Goal: Task Accomplishment & Management: Manage account settings

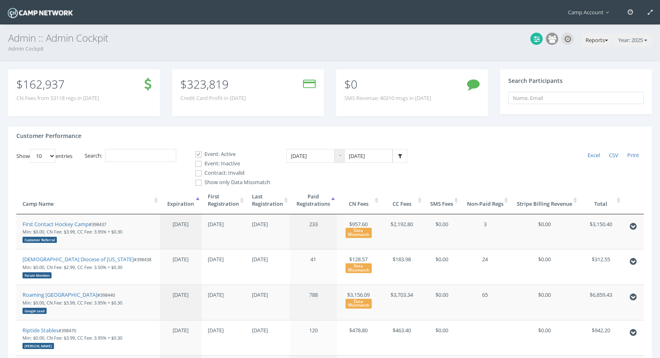
click at [591, 41] on button "Reports" at bounding box center [596, 40] width 31 height 13
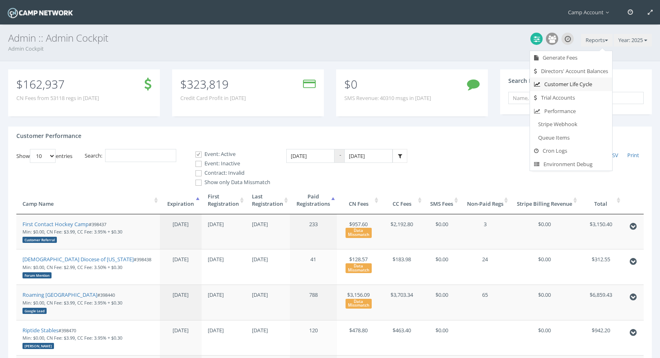
click at [584, 87] on link "Customer Life Cycle" at bounding box center [571, 84] width 82 height 13
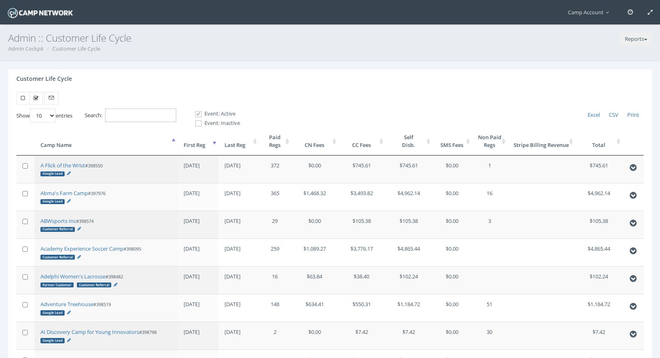
click at [127, 116] on input "Search:" at bounding box center [140, 115] width 71 height 13
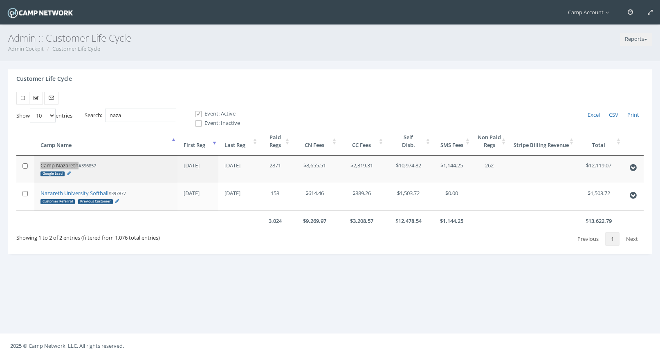
drag, startPoint x: 67, startPoint y: 167, endPoint x: 89, endPoint y: 0, distance: 168.1
click at [0, 0] on main "Camp Account My Profile My Events My Team" at bounding box center [330, 179] width 660 height 358
drag, startPoint x: 136, startPoint y: 120, endPoint x: 103, endPoint y: 110, distance: 34.8
click at [103, 110] on label "Search: naza" at bounding box center [131, 115] width 92 height 13
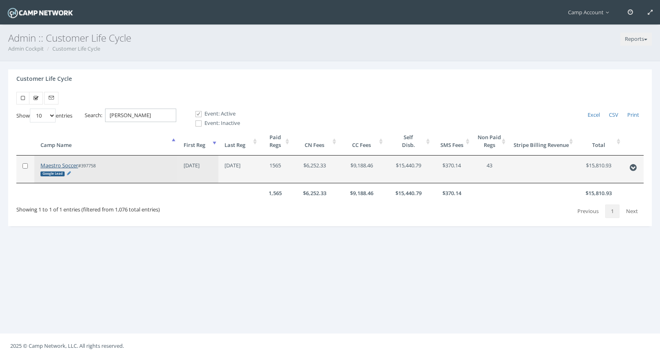
type input "maes"
drag, startPoint x: 59, startPoint y: 166, endPoint x: 157, endPoint y: 2, distance: 191.9
click at [0, 0] on main "Camp Account My Profile My Events My Team" at bounding box center [330, 179] width 660 height 358
drag, startPoint x: 137, startPoint y: 112, endPoint x: 70, endPoint y: 103, distance: 67.3
click at [70, 103] on div "Show 10 25 50 100 entries Excel CSV Print Search: maes Event: Active Event: Ina…" at bounding box center [329, 159] width 643 height 134
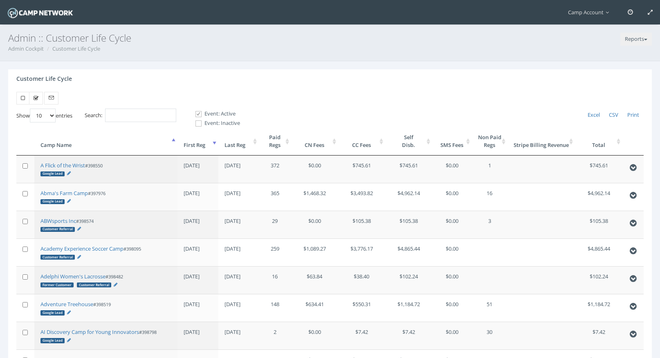
click at [183, 141] on th "First Reg" at bounding box center [197, 141] width 40 height 28
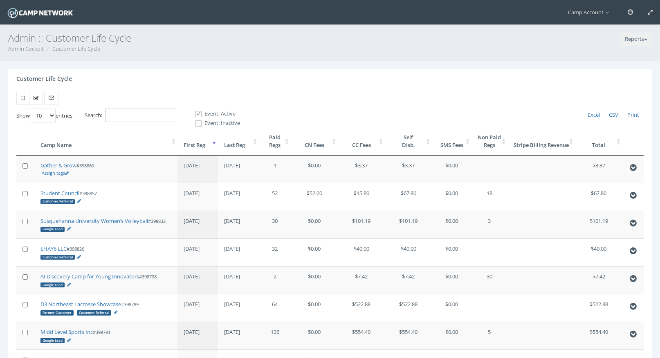
click at [164, 114] on input "Search:" at bounding box center [140, 115] width 71 height 13
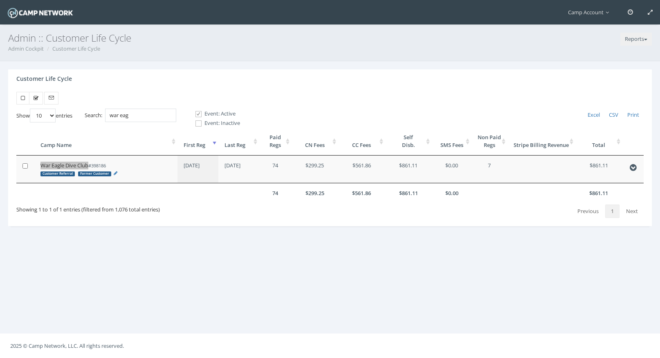
drag, startPoint x: 74, startPoint y: 167, endPoint x: 97, endPoint y: 9, distance: 159.8
click at [0, 0] on main "Camp Account My Profile My Events My Team" at bounding box center [330, 179] width 660 height 358
click at [143, 117] on input "war eag" at bounding box center [140, 115] width 71 height 13
drag, startPoint x: 147, startPoint y: 117, endPoint x: 91, endPoint y: 114, distance: 56.0
click at [91, 114] on label "Search: war eag" at bounding box center [131, 115] width 92 height 13
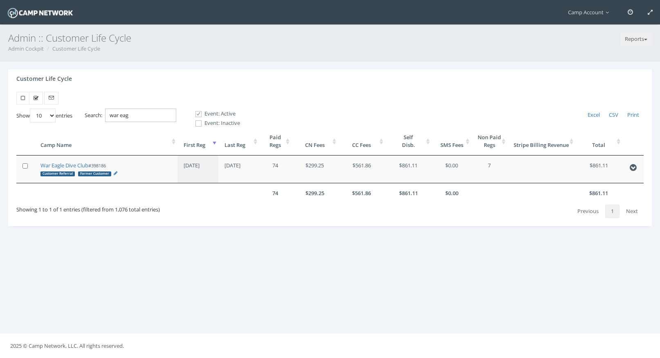
paste input "398884"
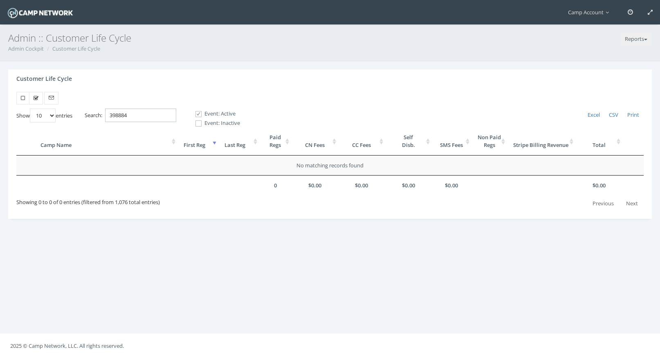
type input "398884"
click at [210, 123] on label "Event: Inactive" at bounding box center [213, 123] width 51 height 8
click at [198, 123] on input "Event: Inactive" at bounding box center [194, 124] width 8 height 8
checkbox input "true"
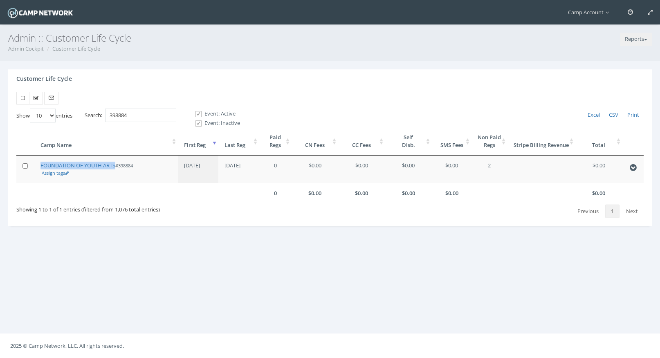
drag, startPoint x: 97, startPoint y: 165, endPoint x: 109, endPoint y: 4, distance: 161.9
click at [0, 0] on main "Camp Account My Profile My Events My Team" at bounding box center [330, 179] width 660 height 358
drag, startPoint x: 143, startPoint y: 117, endPoint x: 90, endPoint y: 107, distance: 54.6
click at [90, 107] on div "Show 10 25 50 100 entries Excel CSV Print Search: 398884 Event: Active Event: I…" at bounding box center [329, 159] width 643 height 134
paste input "7"
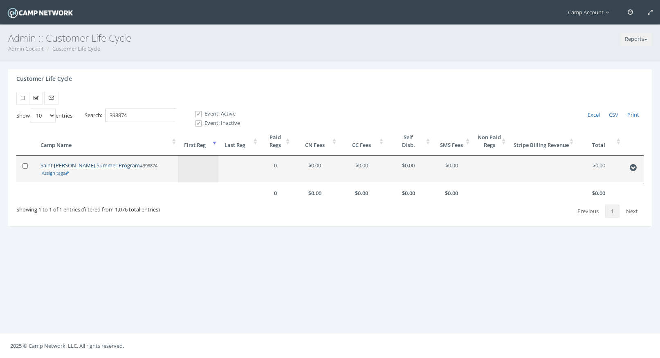
type input "398874"
drag, startPoint x: 97, startPoint y: 166, endPoint x: 87, endPoint y: 26, distance: 140.1
click at [0, 0] on main "Camp Account My Profile My Events My Team" at bounding box center [330, 179] width 660 height 358
drag, startPoint x: 105, startPoint y: 168, endPoint x: 68, endPoint y: 11, distance: 160.5
click at [0, 0] on main "Camp Account My Profile My Events My Team" at bounding box center [330, 179] width 660 height 358
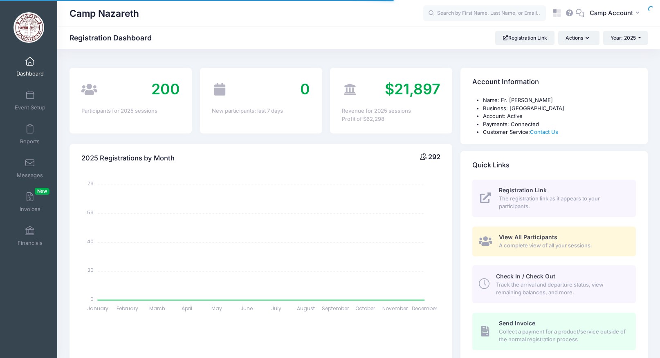
select select
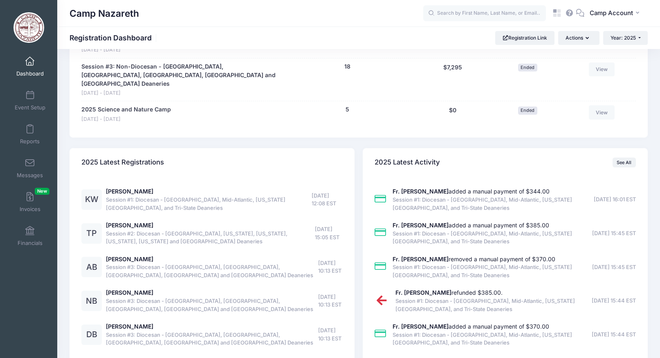
scroll to position [651, 0]
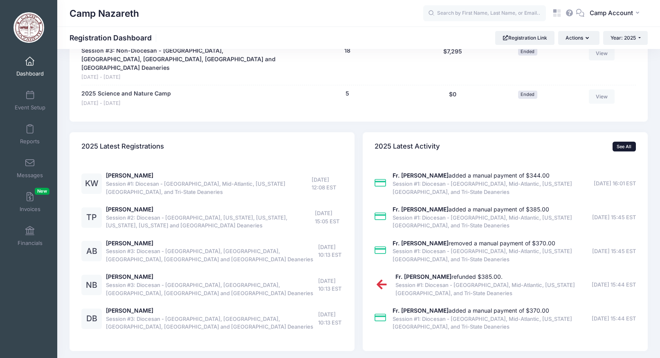
click at [622, 142] on link "See All" at bounding box center [623, 147] width 23 height 10
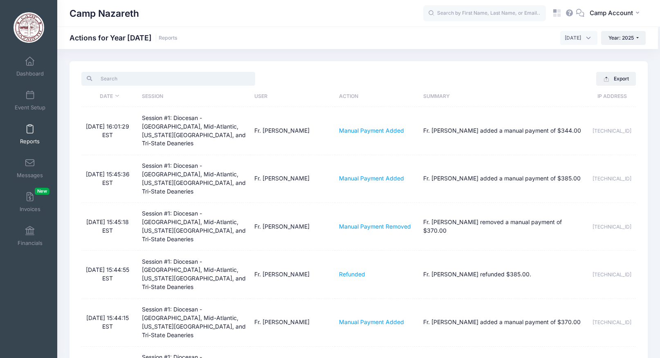
click at [232, 78] on input "search" at bounding box center [168, 79] width 174 height 14
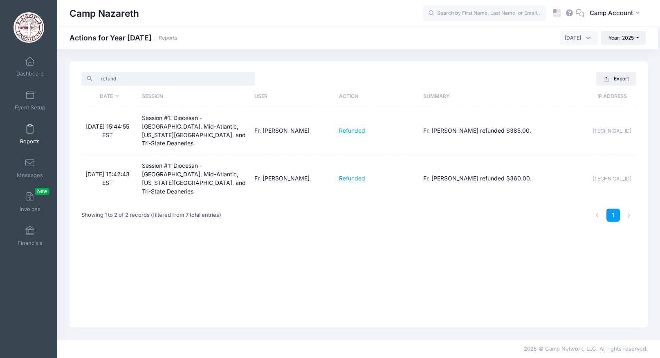
type input "refund"
click at [332, 220] on div "refund Export Excel CSV Print Date Session User Action Summary IP Address 9/3/2…" at bounding box center [358, 194] width 578 height 266
click at [624, 20] on button "CA Camp Account" at bounding box center [615, 13] width 63 height 19
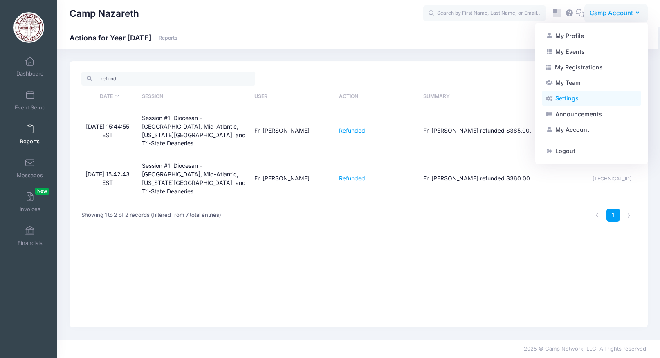
click at [586, 101] on link "Settings" at bounding box center [590, 99] width 99 height 16
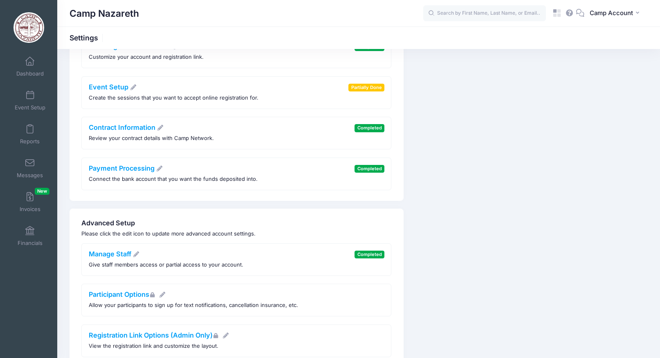
scroll to position [262, 0]
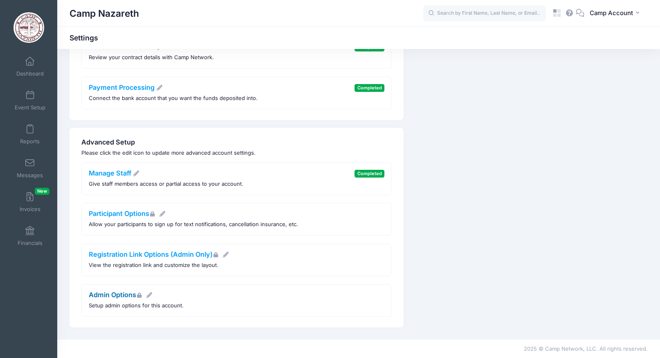
click at [126, 292] on link "Admin Options" at bounding box center [121, 295] width 64 height 8
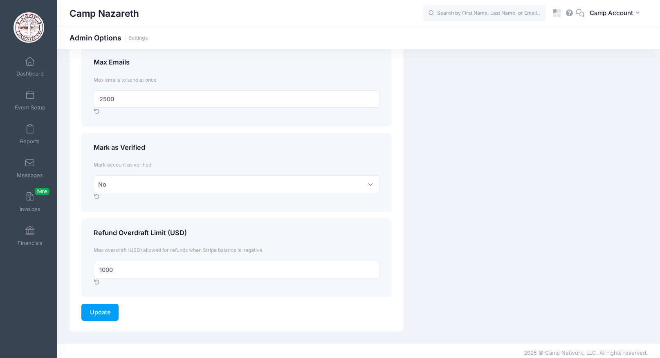
scroll to position [1163, 0]
click at [102, 268] on input "1000" at bounding box center [237, 269] width 286 height 18
type input "2000"
click at [114, 310] on input "Update" at bounding box center [99, 312] width 37 height 18
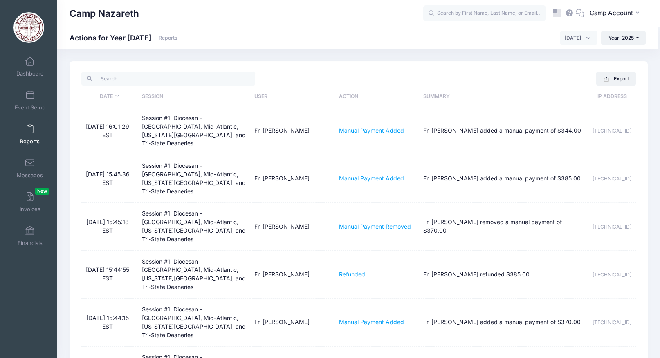
click at [603, 26] on div "Camp Nazareth CA Camp Account" at bounding box center [358, 13] width 602 height 27
click at [603, 18] on button "CA Camp Account" at bounding box center [615, 13] width 63 height 19
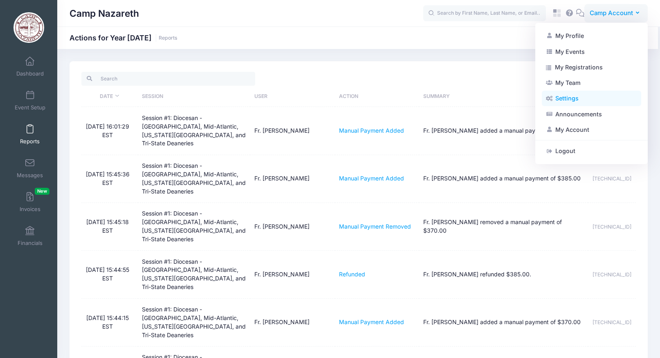
click at [583, 97] on link "Settings" at bounding box center [590, 99] width 99 height 16
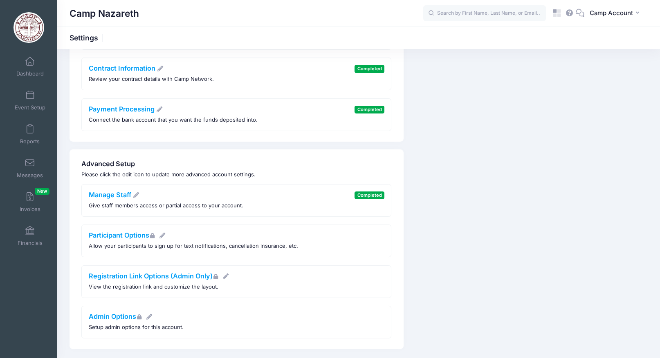
scroll to position [262, 0]
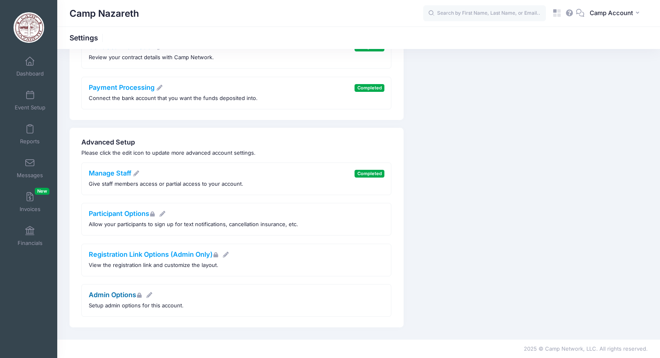
click at [114, 293] on link "Admin Options" at bounding box center [121, 295] width 64 height 8
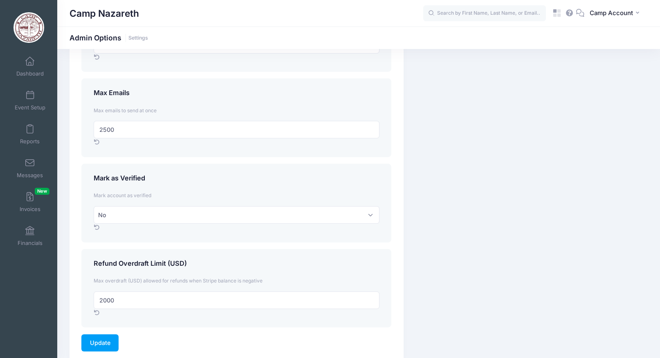
scroll to position [1167, 0]
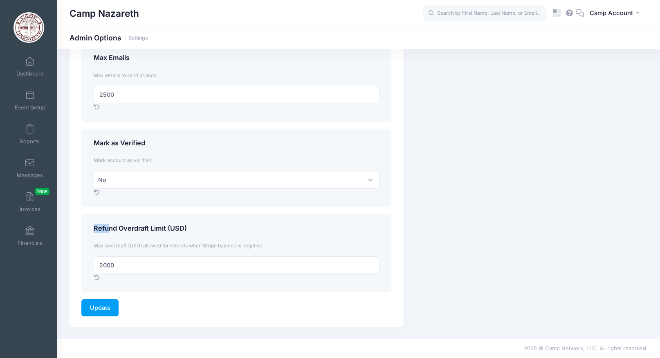
drag, startPoint x: 197, startPoint y: 231, endPoint x: 92, endPoint y: 229, distance: 104.2
click at [92, 229] on div "Refund Overdraft Limit (USD)" at bounding box center [236, 230] width 294 height 11
click at [181, 229] on h4 "Refund Overdraft Limit (USD)" at bounding box center [237, 229] width 286 height 8
drag, startPoint x: 192, startPoint y: 228, endPoint x: 95, endPoint y: 229, distance: 96.9
click at [95, 229] on h4 "Refund Overdraft Limit (USD)" at bounding box center [237, 229] width 286 height 8
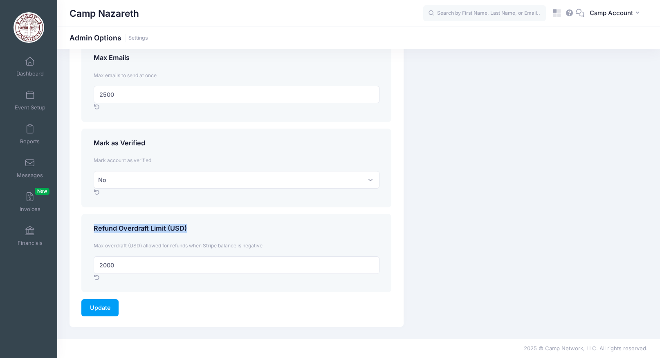
copy h4 "Refund Overdraft Limit (USD)"
click at [30, 64] on span at bounding box center [30, 61] width 0 height 9
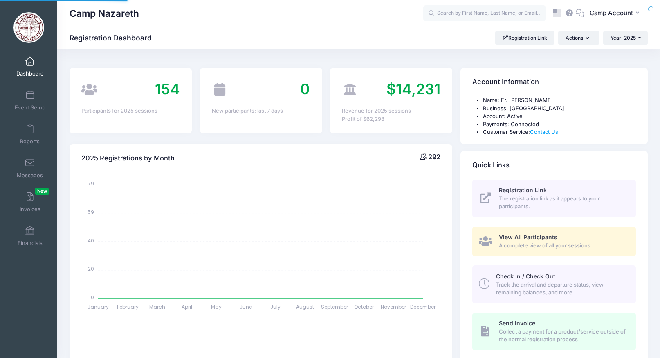
select select
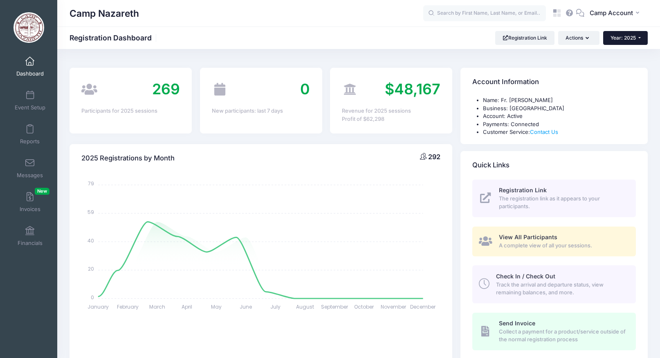
click at [634, 42] on button "Year: 2025" at bounding box center [625, 38] width 45 height 14
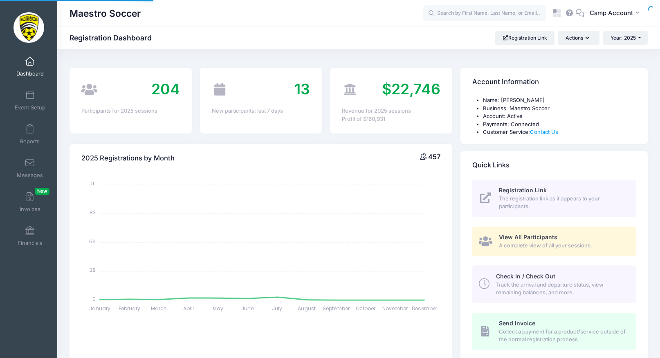
select select
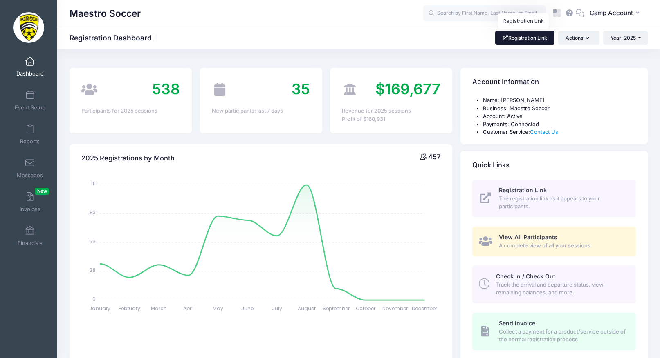
click at [531, 33] on link "Registration Link" at bounding box center [524, 38] width 59 height 14
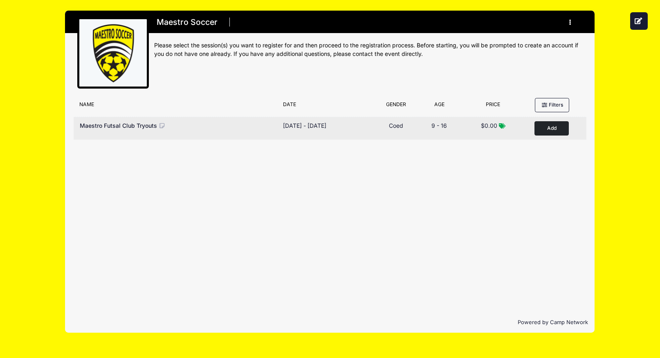
click at [564, 133] on button "Add to Cart" at bounding box center [551, 128] width 34 height 14
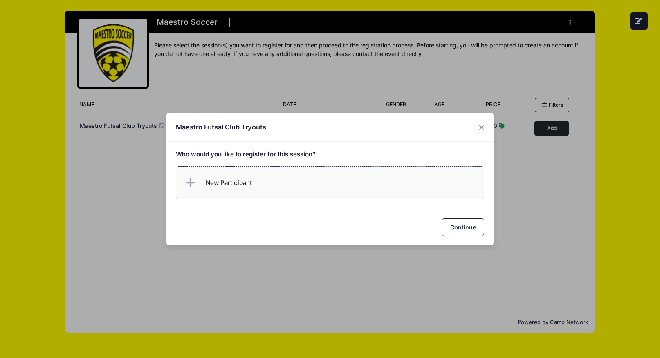
click at [333, 181] on label "New Participant" at bounding box center [330, 182] width 309 height 33
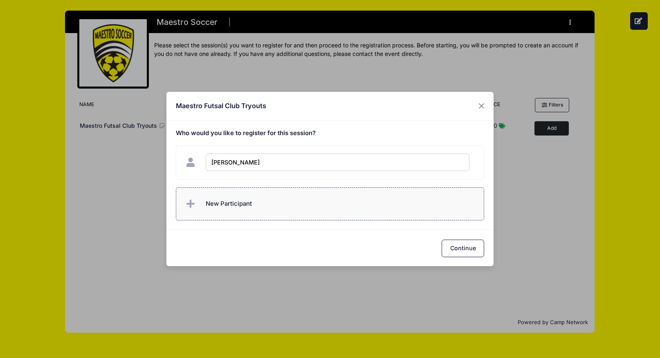
type input "[PERSON_NAME]"
checkbox input "true"
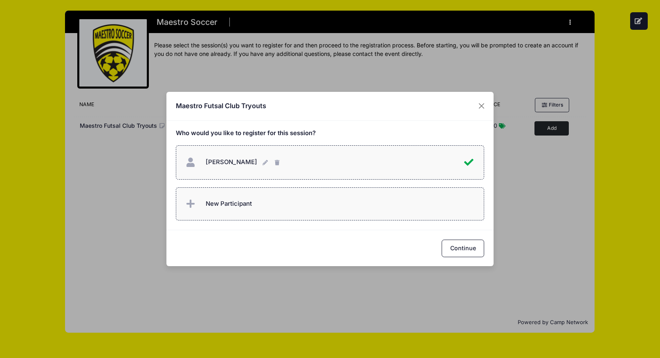
click at [309, 203] on label "New Participant" at bounding box center [330, 204] width 309 height 33
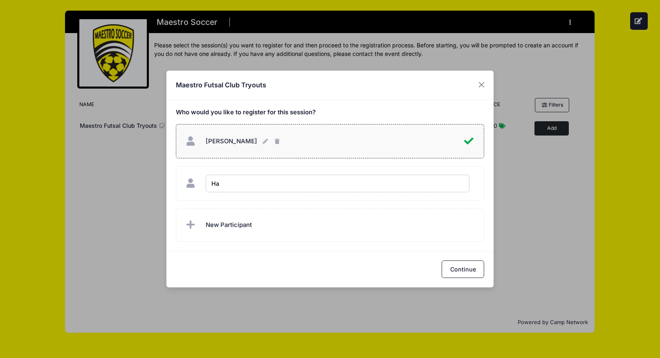
type input "H"
type input "Caroline Downing"
checkbox input "true"
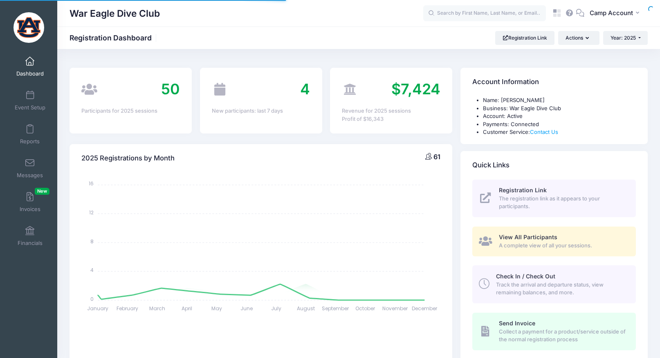
select select
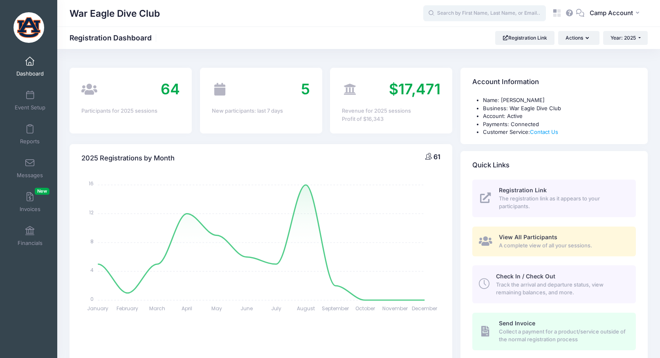
click at [506, 16] on input "text" at bounding box center [484, 13] width 123 height 16
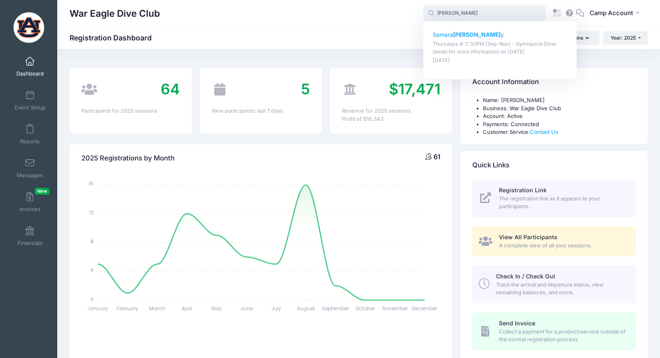
click at [494, 39] on div "Samara Reed y Thursdays 6-7:30PM (Sep-Nov) - Gymnast to Diver (email for more i…" at bounding box center [499, 48] width 135 height 34
type input "Samara Reedy (Thursdays 6-7:30PM (Sep-Nov) - Gymnast to Diver (email for more i…"
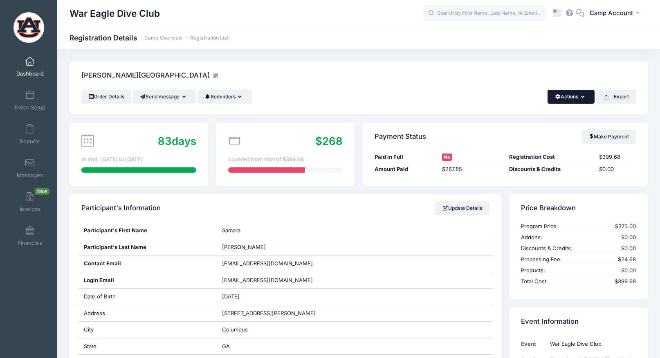
click at [586, 98] on button "Actions" at bounding box center [570, 97] width 47 height 14
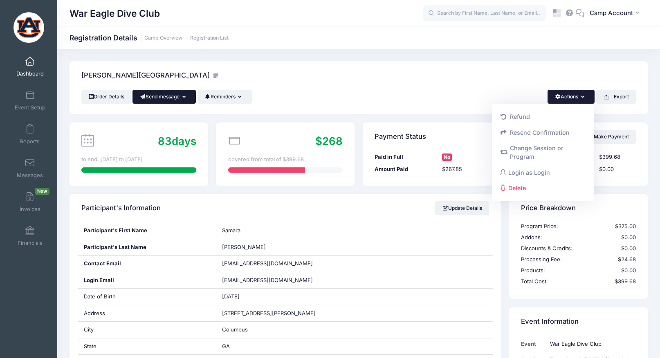
click at [192, 98] on button "Send message" at bounding box center [163, 97] width 63 height 14
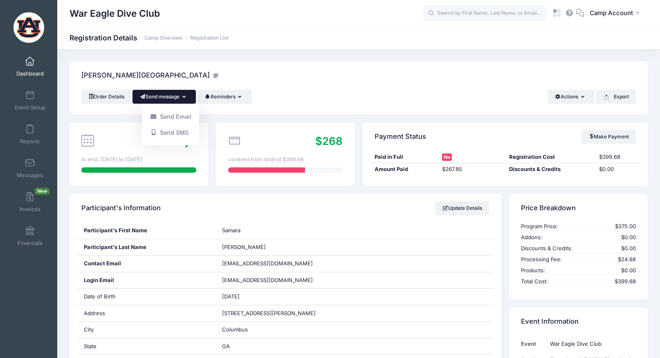
click at [277, 76] on div "[PERSON_NAME][GEOGRAPHIC_DATA]" at bounding box center [358, 75] width 578 height 29
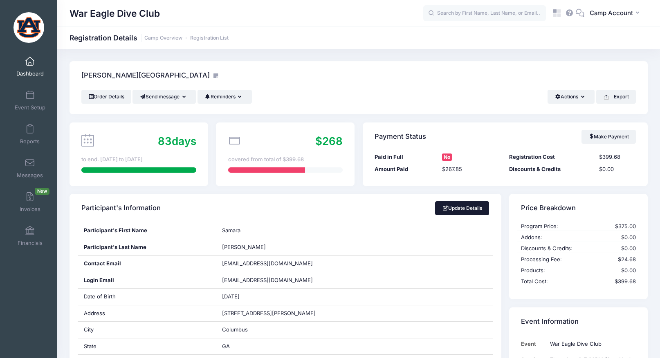
click at [452, 211] on link "Update Details" at bounding box center [462, 208] width 54 height 14
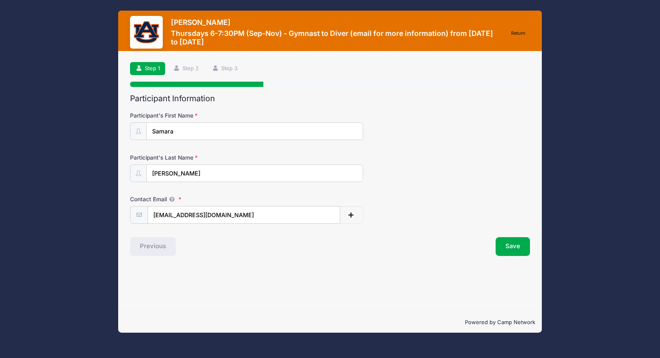
click at [349, 213] on span "button" at bounding box center [350, 215] width 7 height 6
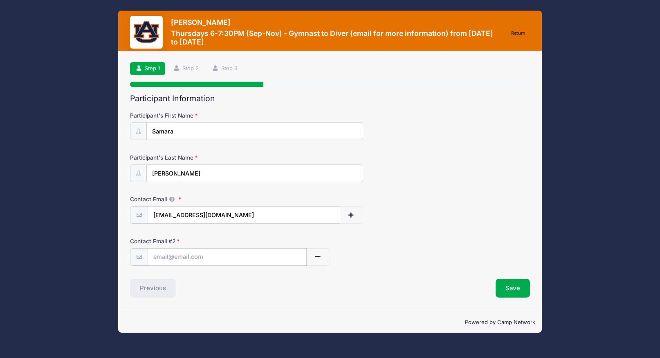
click at [240, 250] on input "text" at bounding box center [227, 257] width 159 height 18
paste input "[PERSON_NAME][EMAIL_ADDRESS][DOMAIN_NAME]"
type input "[PERSON_NAME][EMAIL_ADDRESS][DOMAIN_NAME]"
click at [517, 289] on button "Save" at bounding box center [512, 288] width 34 height 19
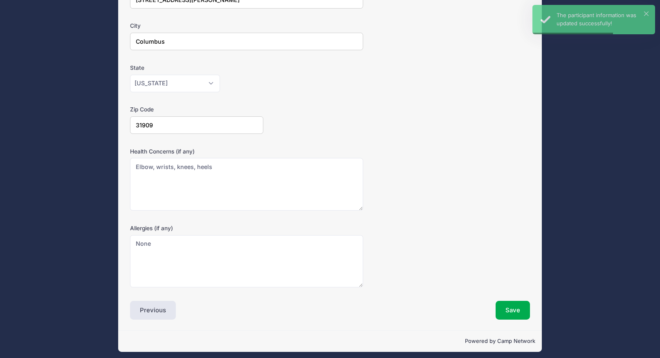
scroll to position [178, 0]
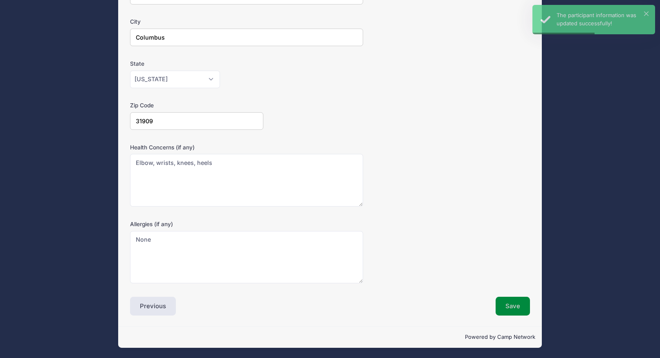
click at [518, 310] on button "Save" at bounding box center [512, 306] width 34 height 19
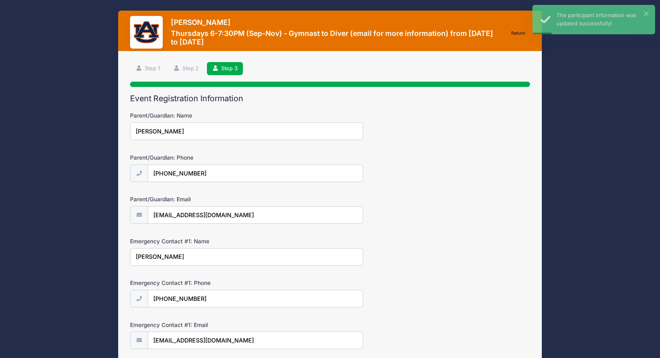
scroll to position [191, 0]
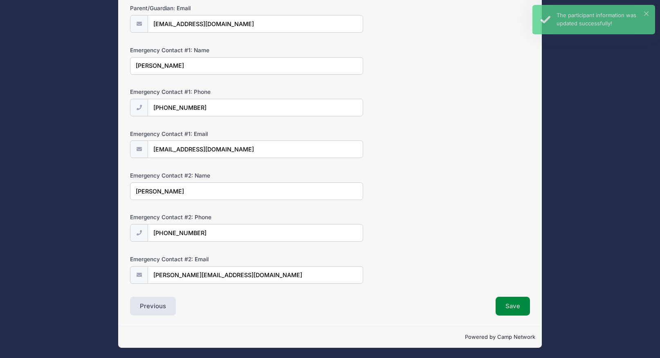
click at [518, 310] on button "Save" at bounding box center [512, 306] width 34 height 19
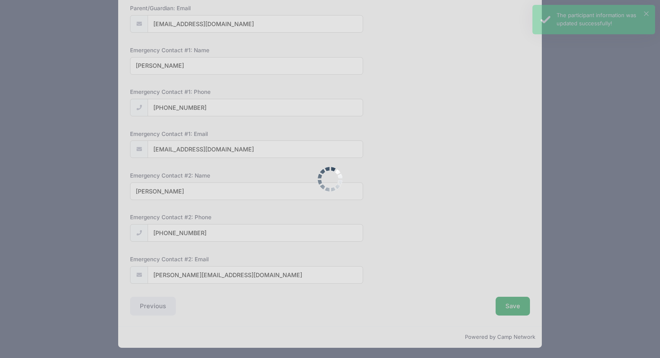
scroll to position [0, 0]
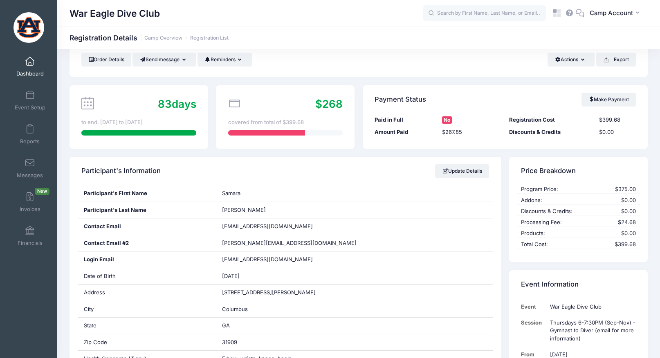
scroll to position [42, 0]
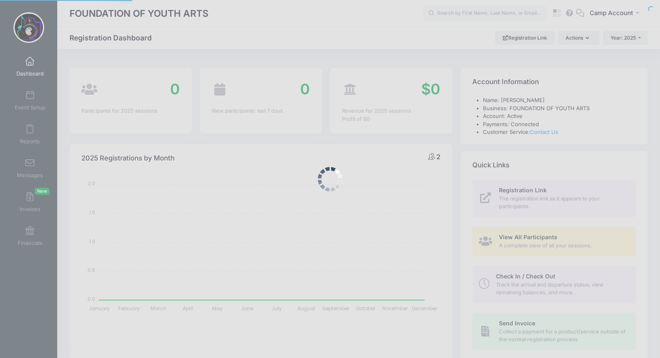
select select
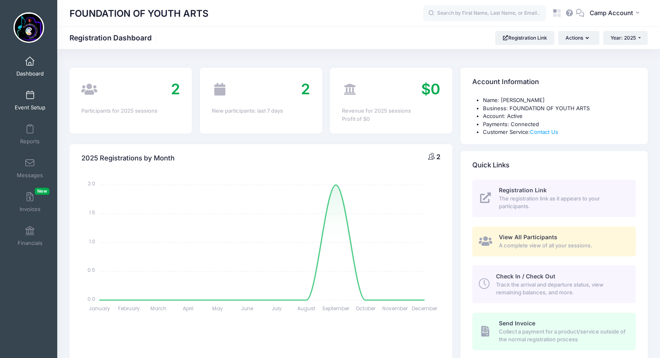
click at [21, 104] on link "Event Setup" at bounding box center [30, 100] width 39 height 29
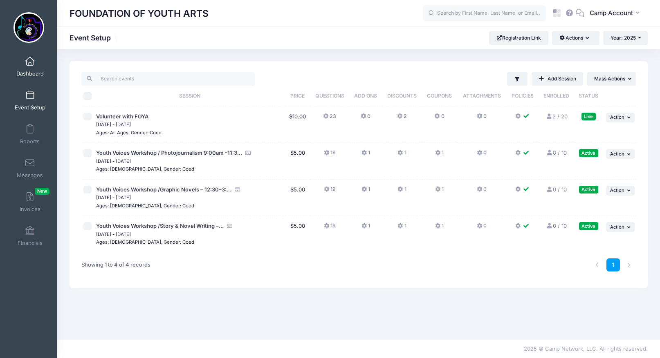
click at [33, 80] on link "Dashboard" at bounding box center [30, 66] width 39 height 29
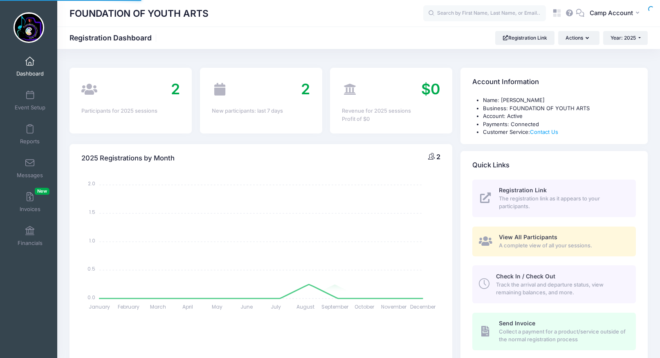
select select
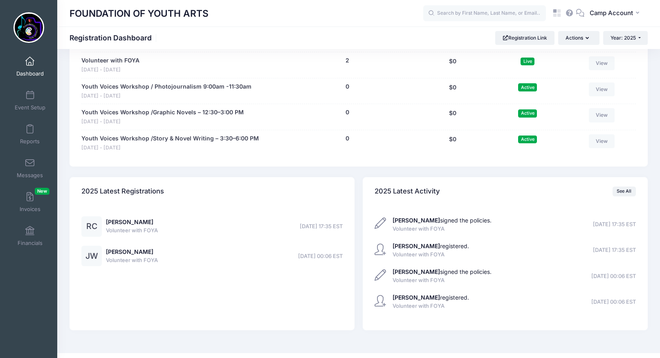
scroll to position [418, 0]
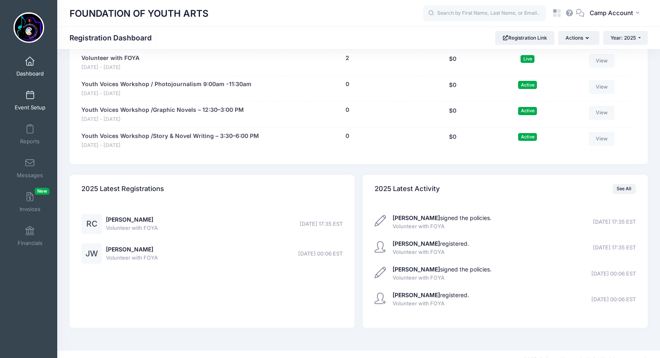
click at [30, 98] on span at bounding box center [30, 95] width 0 height 9
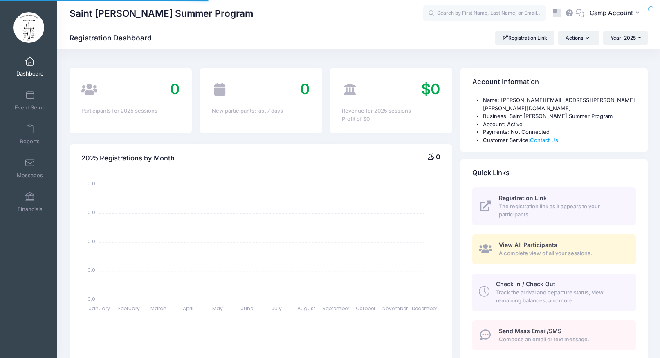
select select
click at [608, 14] on span "Camp Account" at bounding box center [610, 13] width 43 height 9
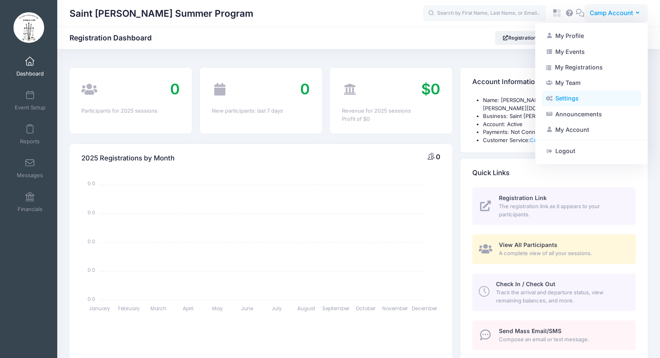
click at [593, 98] on link "Settings" at bounding box center [590, 99] width 99 height 16
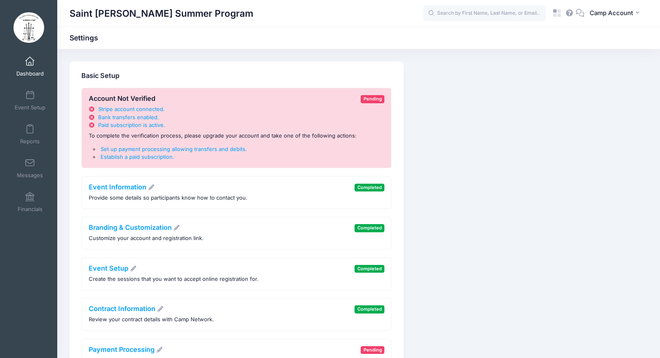
click at [34, 74] on span "Dashboard" at bounding box center [29, 73] width 27 height 7
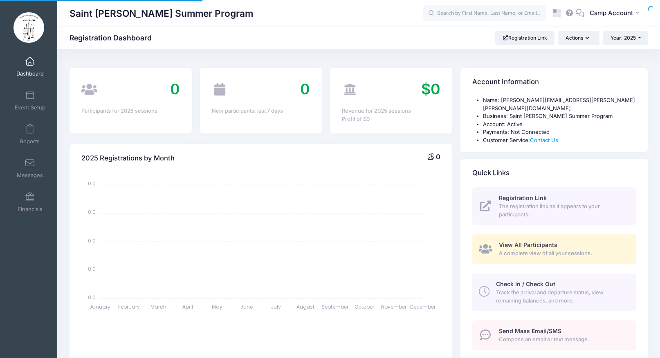
select select
click at [596, 16] on span "Camp Account" at bounding box center [610, 13] width 43 height 9
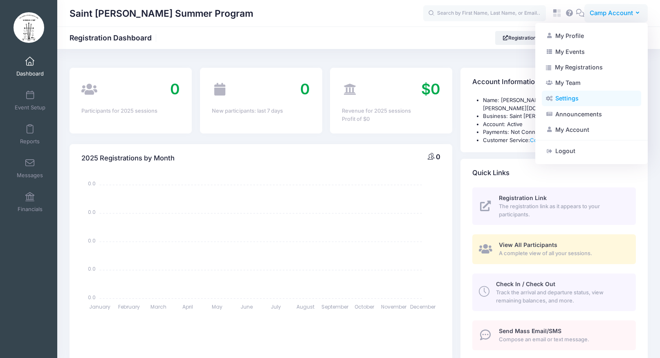
click at [589, 102] on link "Settings" at bounding box center [590, 99] width 99 height 16
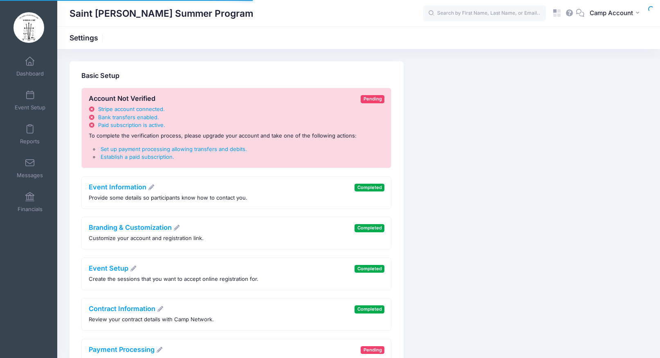
scroll to position [262, 0]
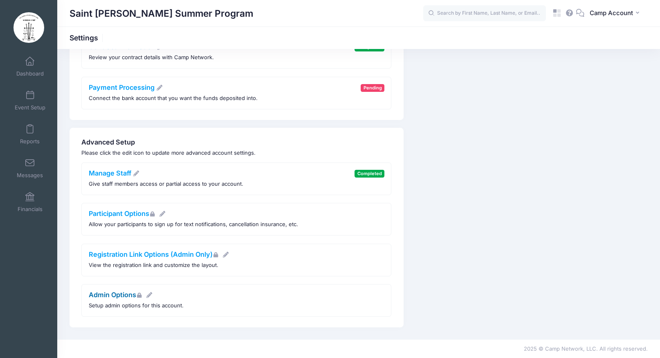
click at [124, 293] on link "Admin Options" at bounding box center [121, 295] width 64 height 8
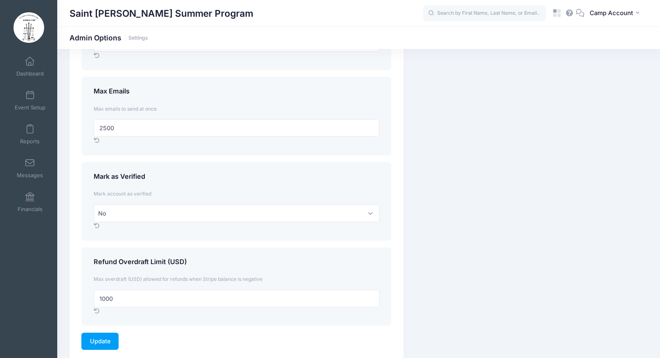
scroll to position [1121, 0]
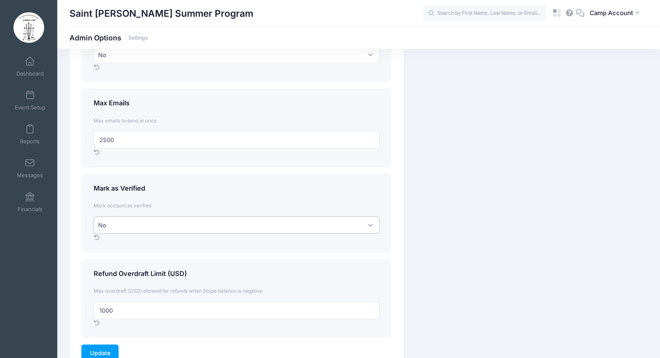
click at [149, 232] on select "No Yes" at bounding box center [237, 226] width 286 height 18
click at [94, 217] on select "No Yes" at bounding box center [237, 226] width 286 height 18
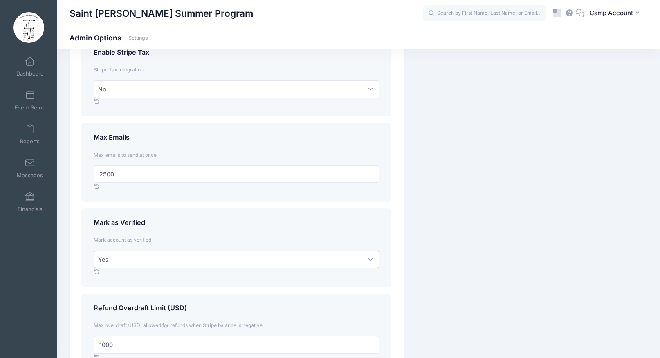
scroll to position [1069, 0]
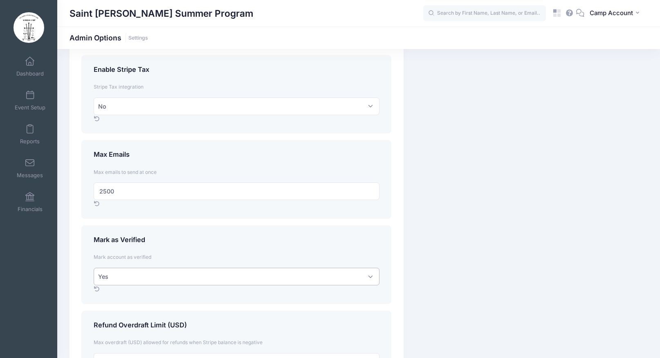
click at [137, 275] on select "No Yes" at bounding box center [237, 277] width 286 height 18
select select "0"
click at [94, 268] on select "No Yes" at bounding box center [237, 277] width 286 height 18
click at [223, 215] on div "Max Emails [PERSON_NAME] emails to send at once 2500" at bounding box center [236, 179] width 310 height 78
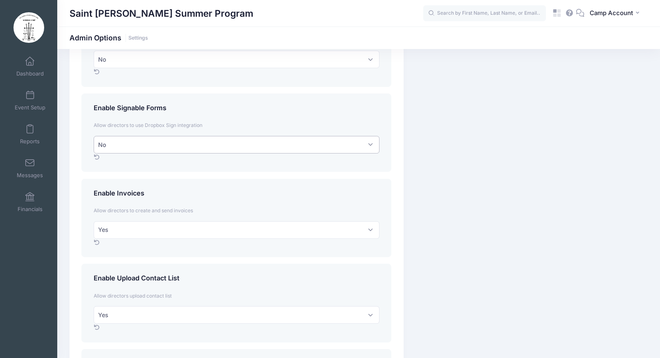
click at [125, 151] on select "No Yes" at bounding box center [237, 145] width 286 height 18
select select "1"
click at [94, 136] on select "No Yes" at bounding box center [237, 145] width 286 height 18
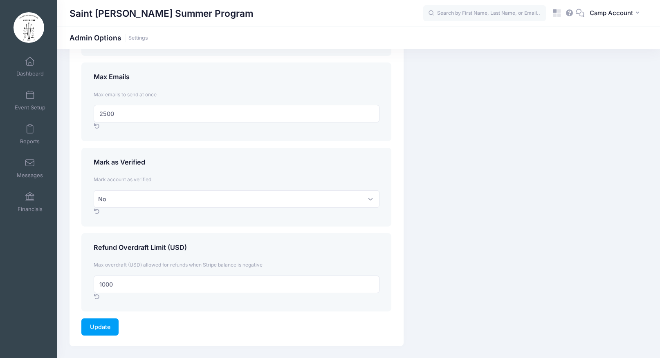
scroll to position [1167, 0]
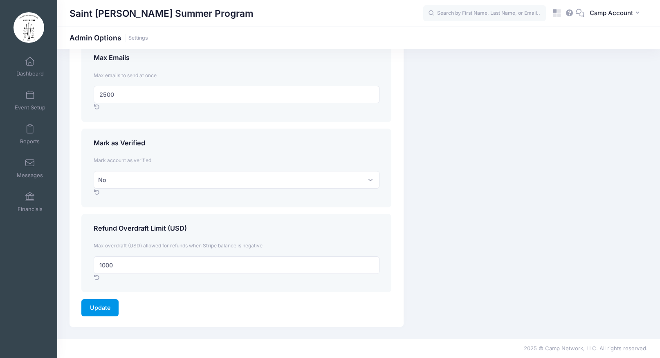
click at [98, 314] on input "Update" at bounding box center [99, 309] width 37 height 18
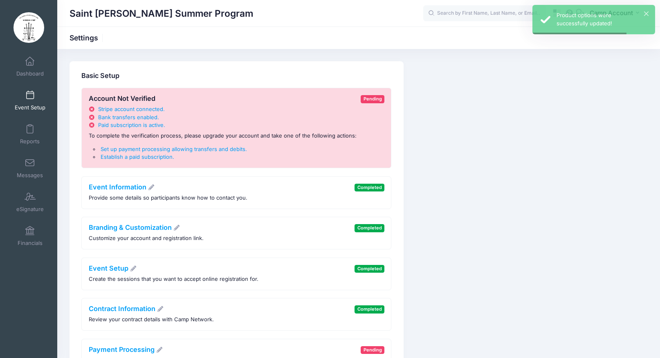
click at [29, 107] on span "Event Setup" at bounding box center [30, 107] width 31 height 7
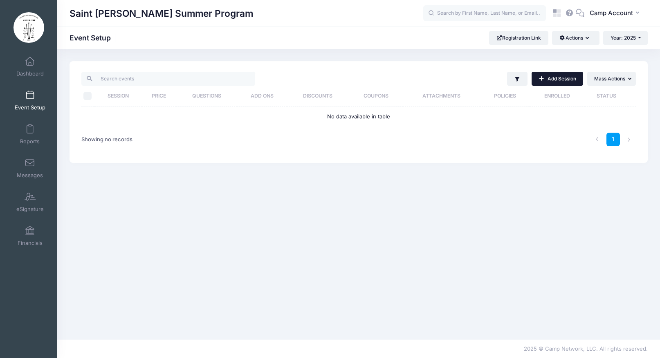
click at [568, 76] on link "Add Session" at bounding box center [556, 79] width 51 height 14
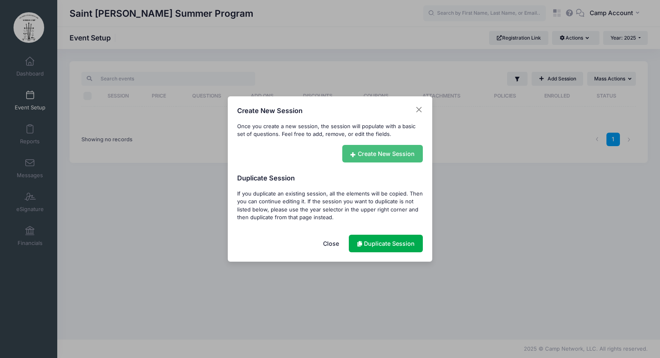
click at [374, 156] on link "Create New Session" at bounding box center [382, 154] width 81 height 18
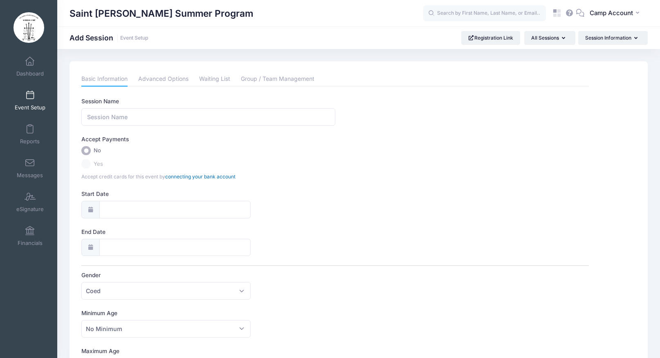
click at [207, 176] on link "connecting your bank account" at bounding box center [200, 177] width 70 height 6
click at [30, 199] on span at bounding box center [30, 197] width 0 height 9
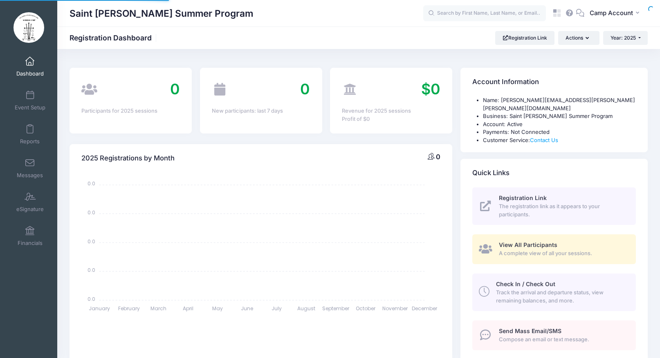
select select
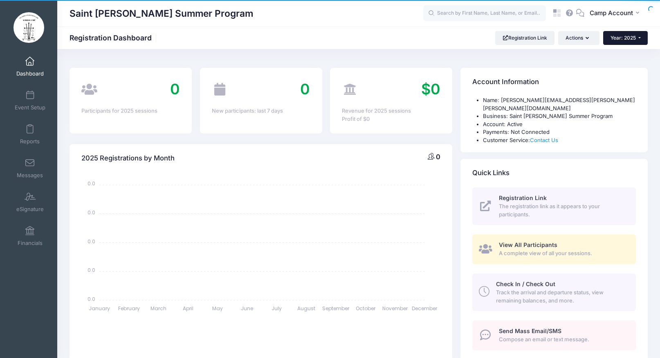
click at [630, 35] on span "Year: 2025" at bounding box center [622, 38] width 25 height 6
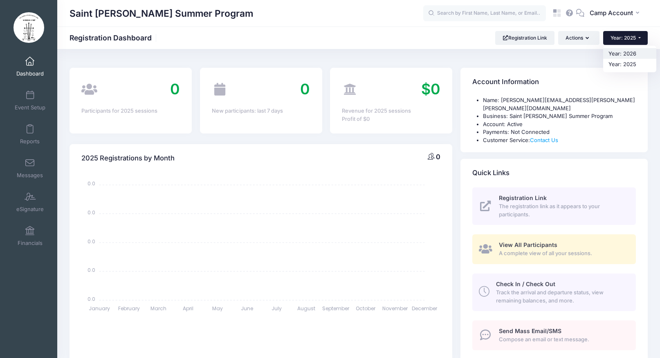
click at [631, 49] on link "Year: 2026" at bounding box center [629, 53] width 53 height 11
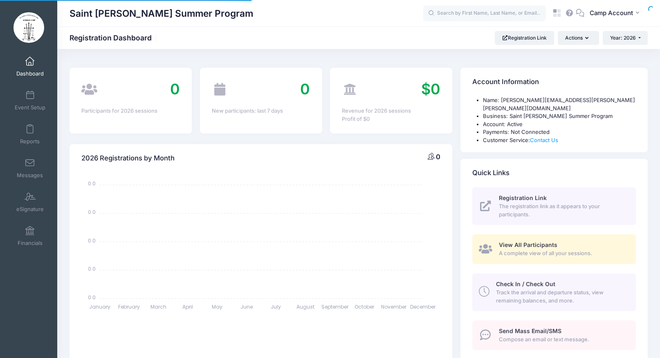
select select
click at [39, 106] on span "Event Setup" at bounding box center [30, 107] width 31 height 7
